Goal: Task Accomplishment & Management: Complete application form

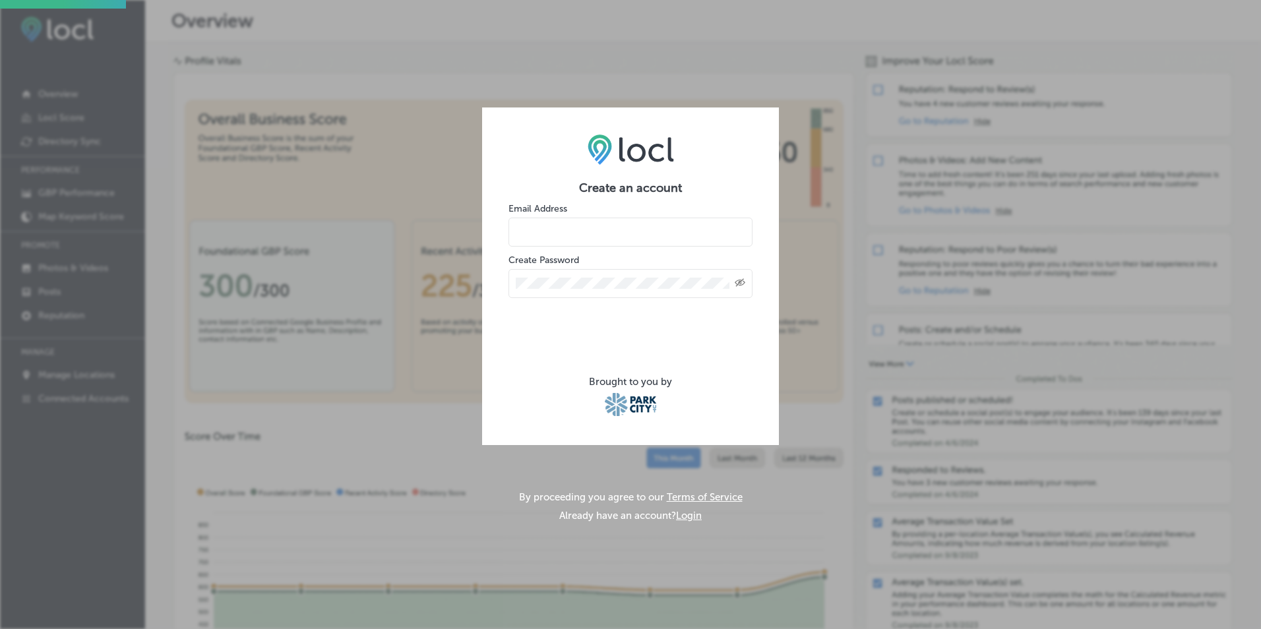
click at [594, 232] on input "email" at bounding box center [631, 232] width 244 height 29
type input "[PERSON_NAME][EMAIL_ADDRESS][PERSON_NAME][DOMAIN_NAME]"
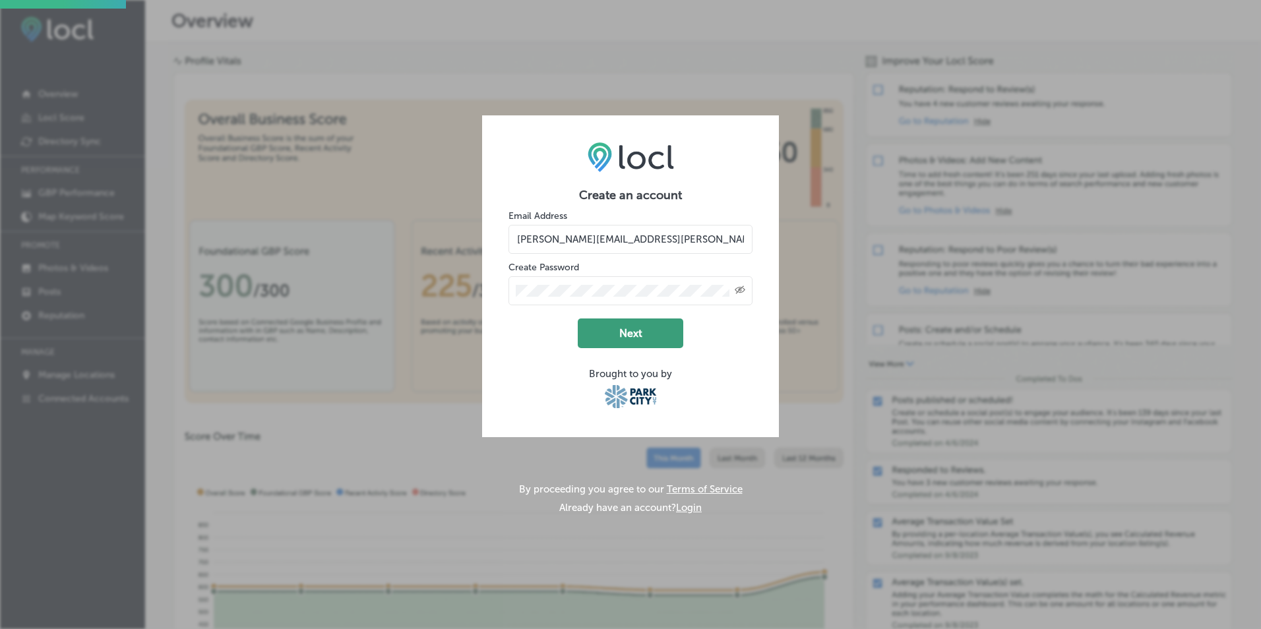
click at [621, 334] on button "Next" at bounding box center [631, 334] width 106 height 30
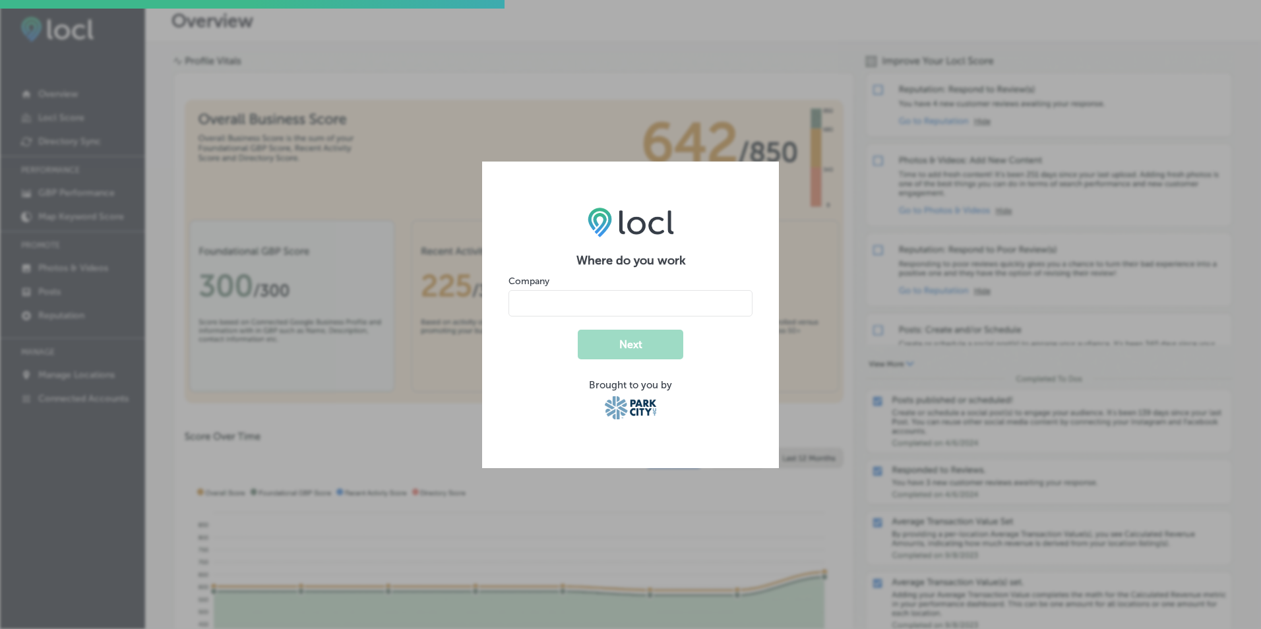
click at [558, 306] on input "name" at bounding box center [631, 303] width 244 height 26
type input "[GEOGRAPHIC_DATA] / Overlook Restaurant / On the [GEOGRAPHIC_DATA]"
click at [634, 346] on button "Next" at bounding box center [631, 345] width 106 height 30
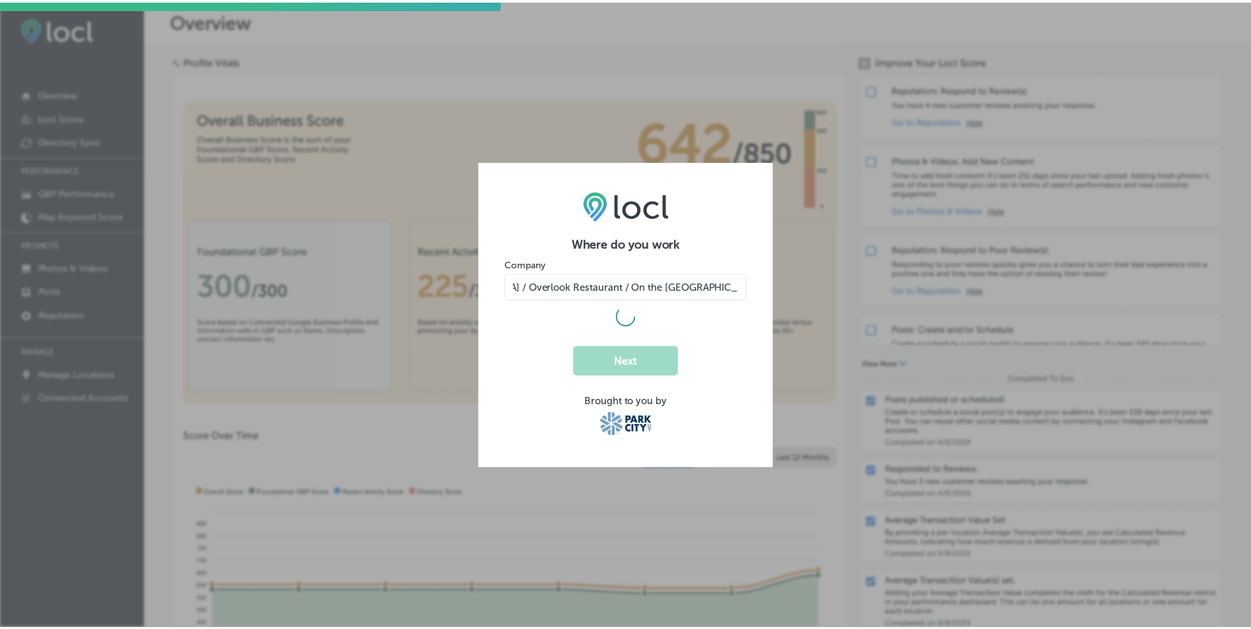
scroll to position [0, 0]
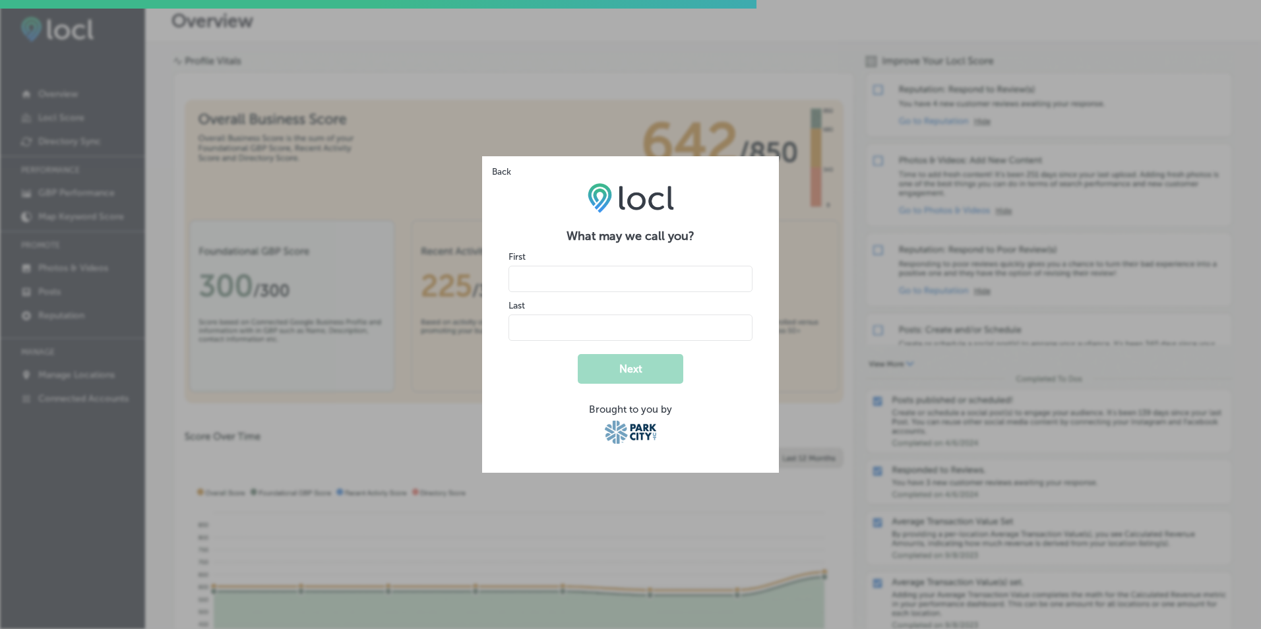
click at [584, 284] on input "name" at bounding box center [631, 279] width 244 height 26
type input "[PERSON_NAME]"
click at [570, 325] on input "name" at bounding box center [631, 328] width 244 height 26
type input "[PERSON_NAME]"
click at [638, 367] on button "Next" at bounding box center [631, 369] width 106 height 30
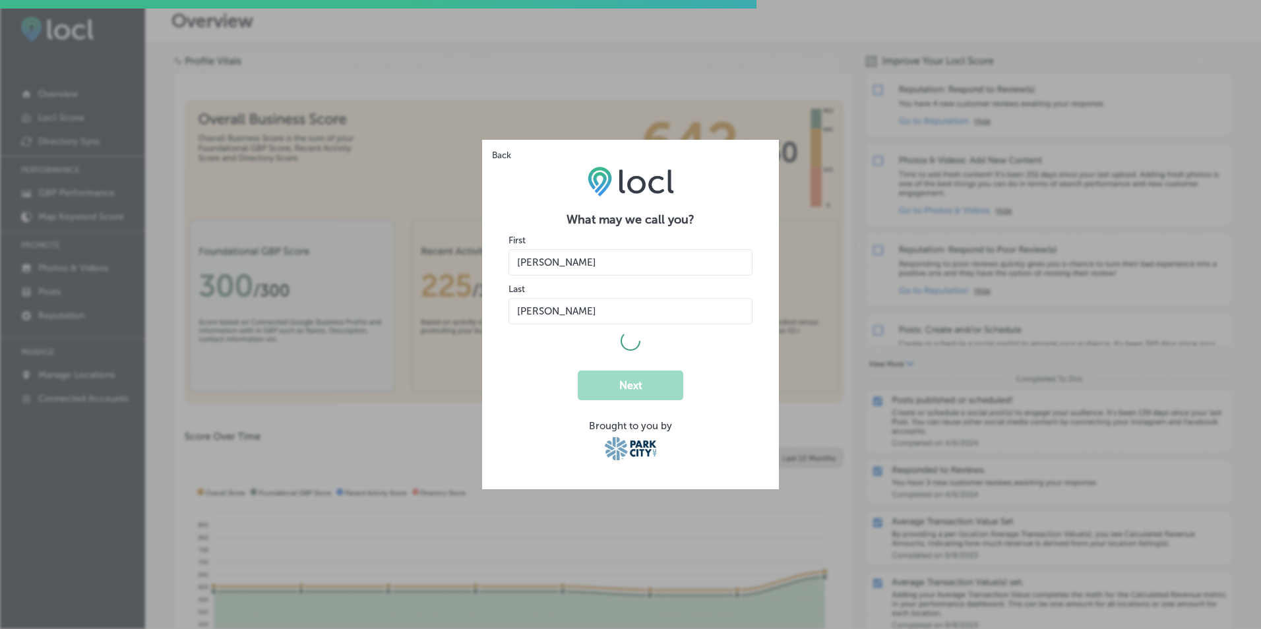
select select "US"
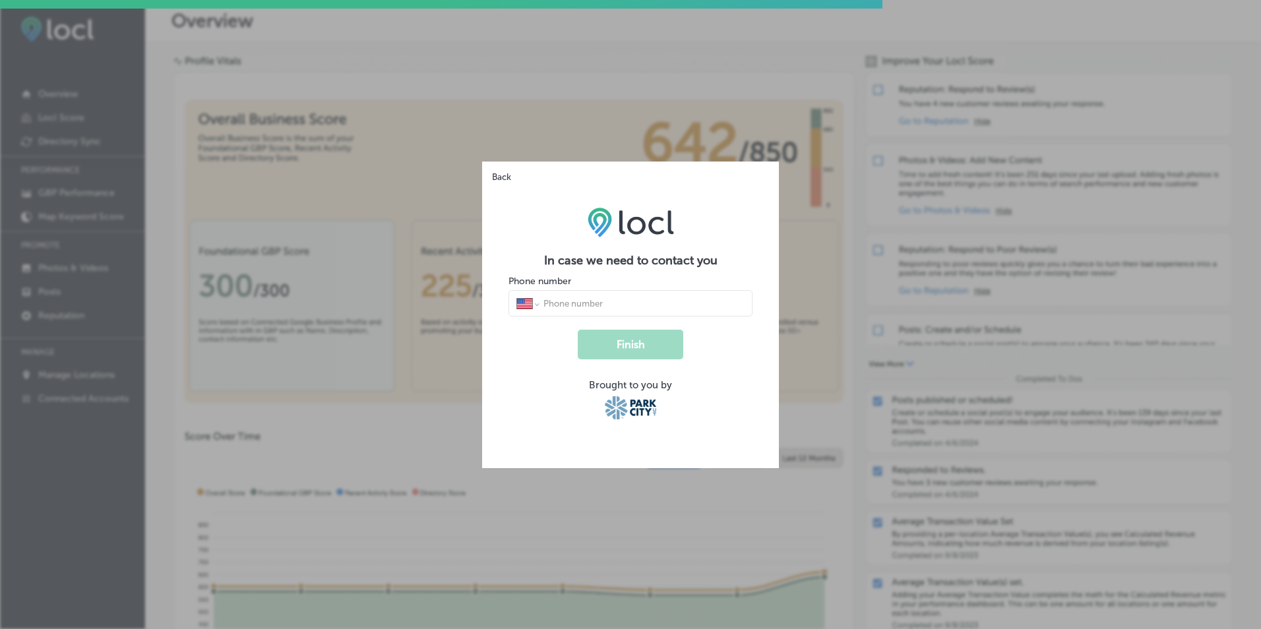
click at [581, 306] on input "tel" at bounding box center [643, 303] width 202 height 12
type input "[PHONE_NUMBER]"
click at [639, 340] on button "Finish" at bounding box center [631, 345] width 106 height 30
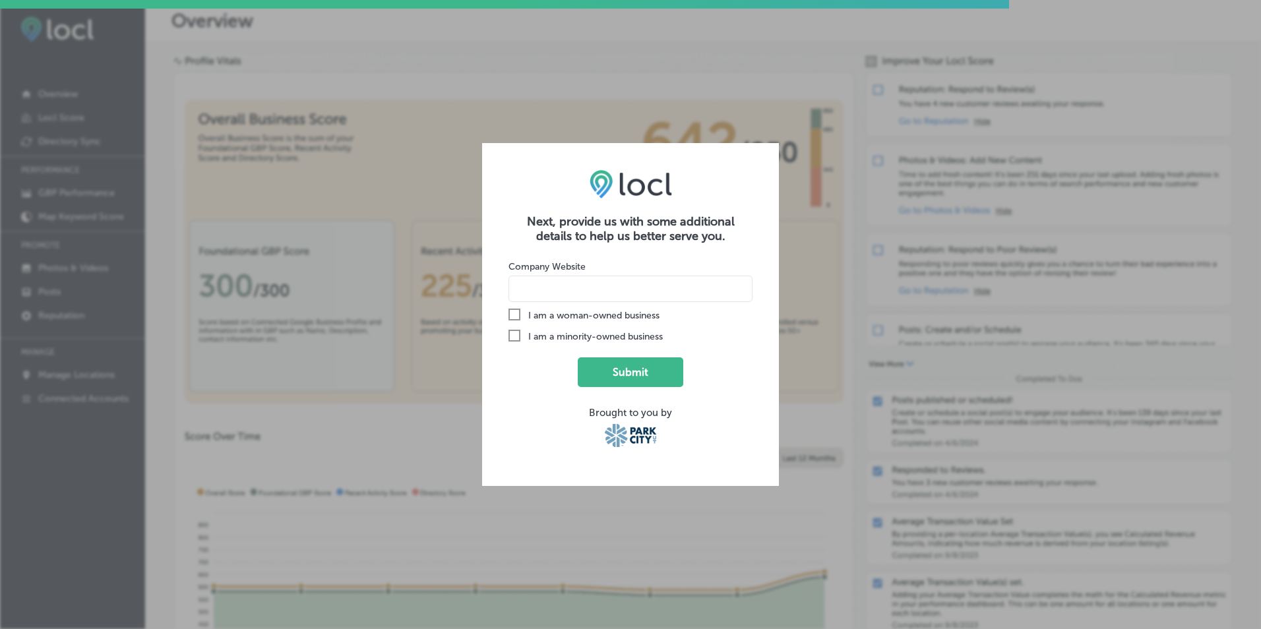
click at [559, 290] on input at bounding box center [631, 289] width 244 height 26
click at [576, 286] on input at bounding box center [631, 289] width 244 height 26
paste input "[URL][DOMAIN_NAME]"
type input "[URL][DOMAIN_NAME]"
click at [626, 369] on button "Submit" at bounding box center [631, 372] width 106 height 30
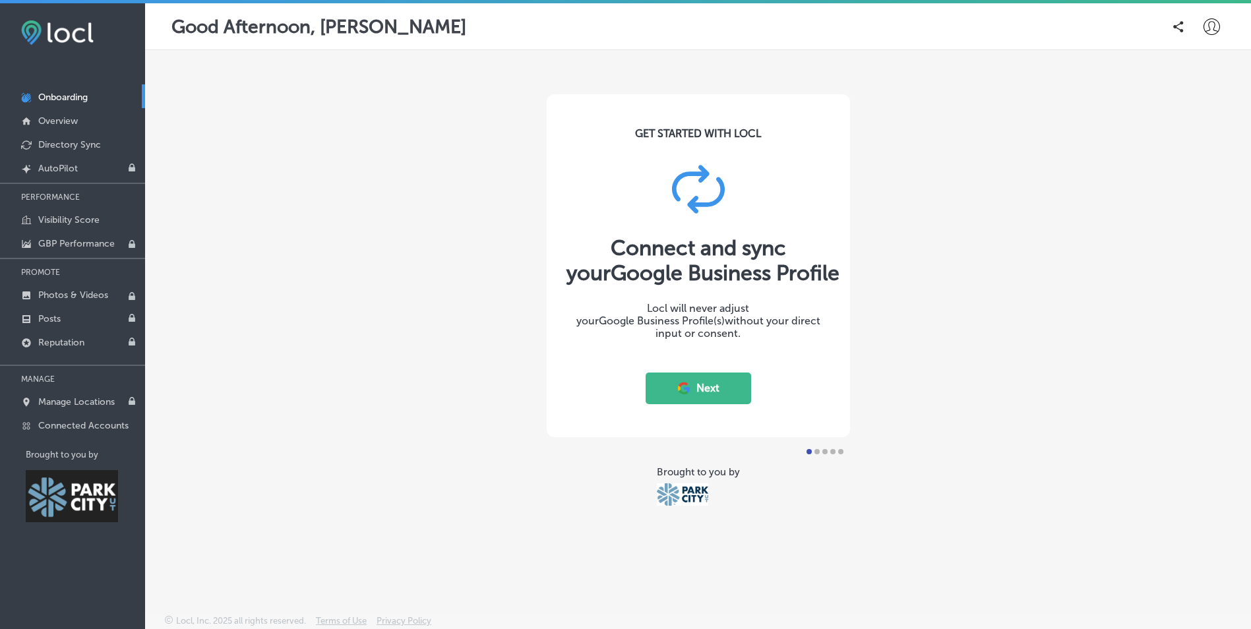
click at [708, 384] on button "Next" at bounding box center [699, 389] width 106 height 32
